Goal: Transaction & Acquisition: Purchase product/service

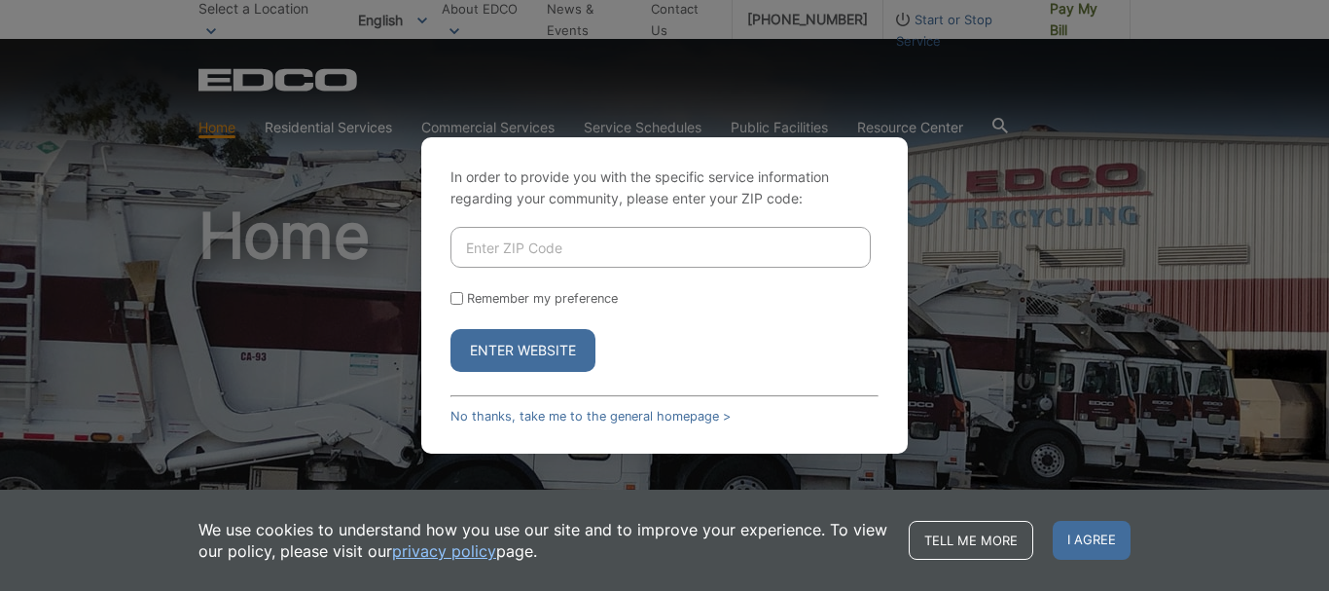
click at [472, 243] on input "Enter ZIP Code" at bounding box center [661, 247] width 420 height 41
type input "92028"
click at [523, 363] on button "Enter Website" at bounding box center [523, 350] width 145 height 43
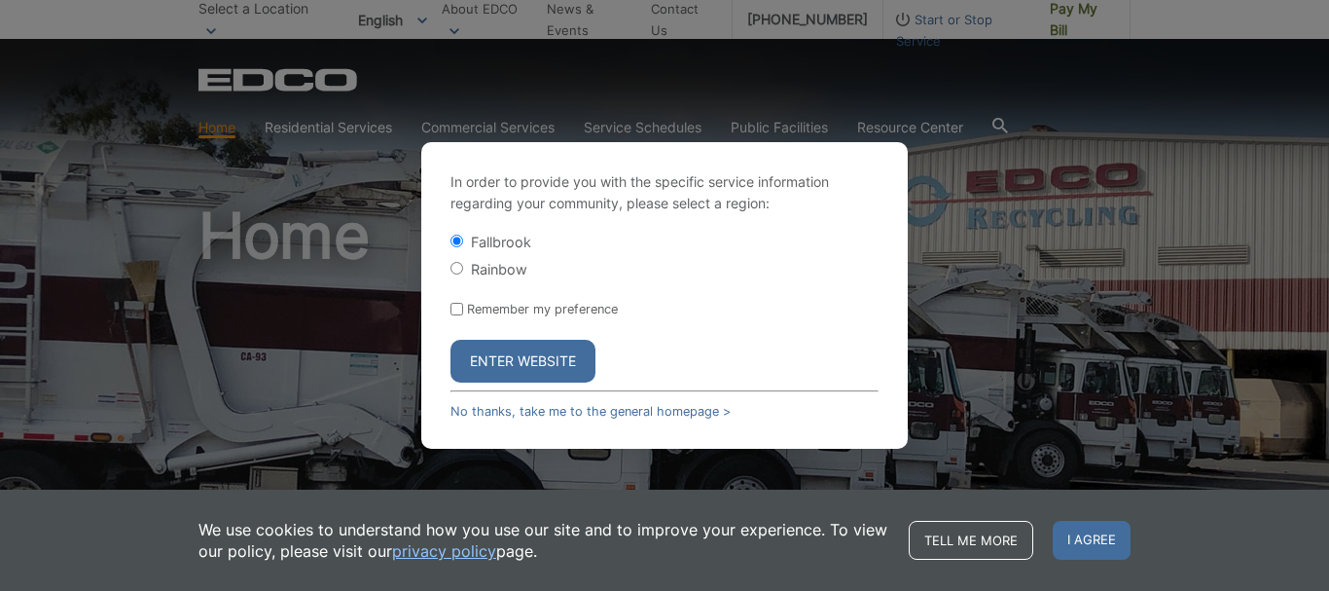
click at [542, 355] on button "Enter Website" at bounding box center [523, 361] width 145 height 43
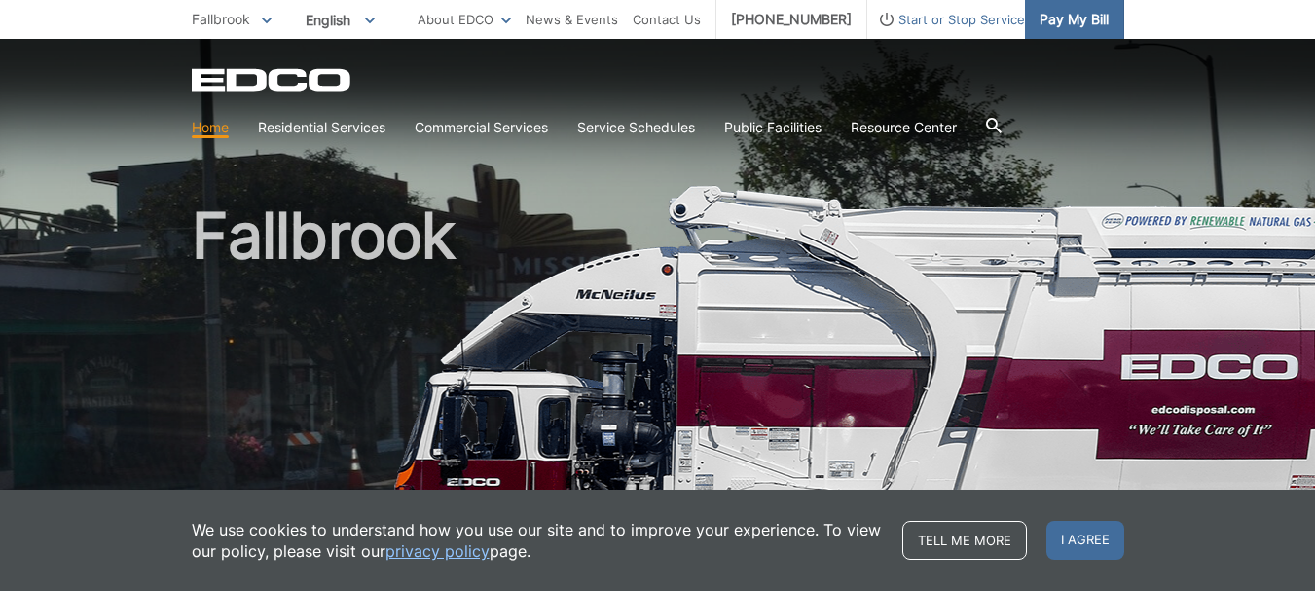
click at [1056, 18] on span "Pay My Bill" at bounding box center [1073, 19] width 69 height 21
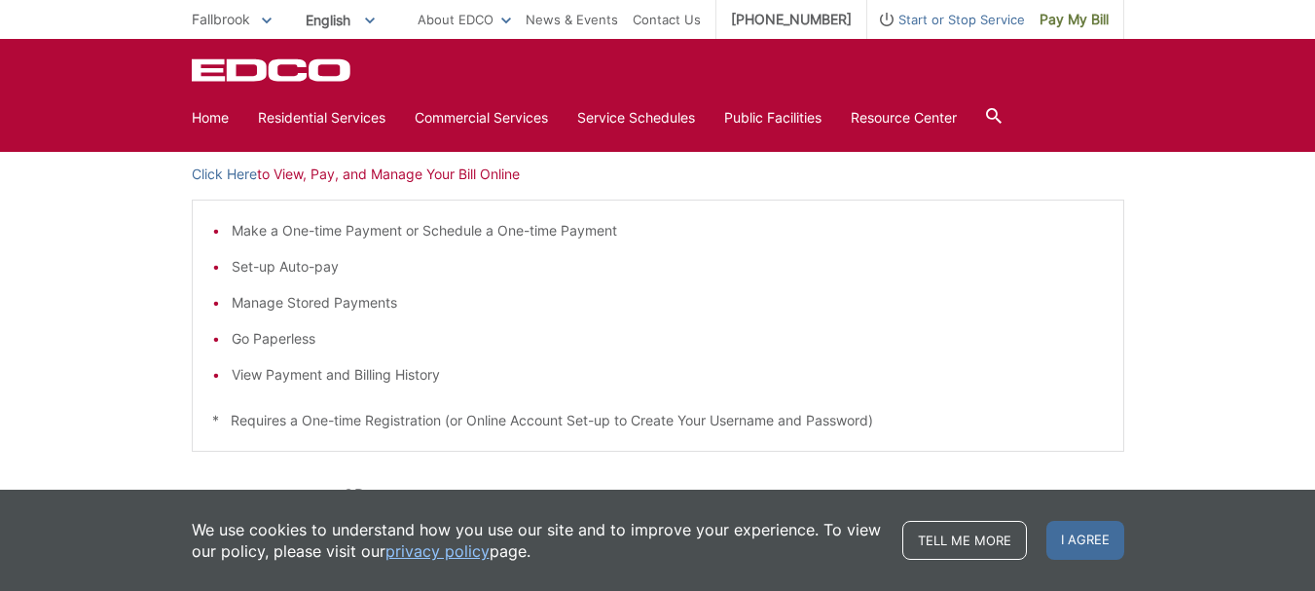
scroll to position [333, 0]
click at [282, 172] on p "Click Here to View, Pay, and Manage Your Bill Online" at bounding box center [658, 170] width 932 height 21
click at [229, 173] on link "Click Here" at bounding box center [224, 170] width 65 height 21
